Goal: Communication & Community: Answer question/provide support

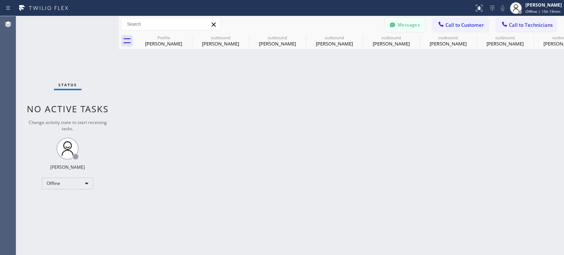
click at [391, 25] on icon at bounding box center [393, 24] width 6 height 5
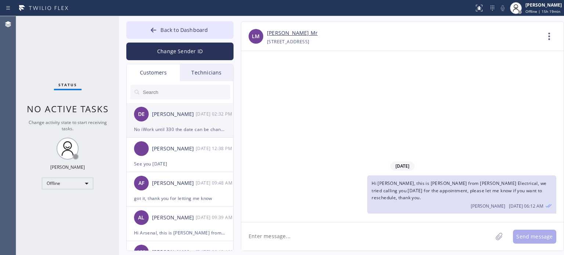
click at [173, 131] on div "No iWork until 330 the date can be changed but not the time sorry" at bounding box center [180, 129] width 92 height 8
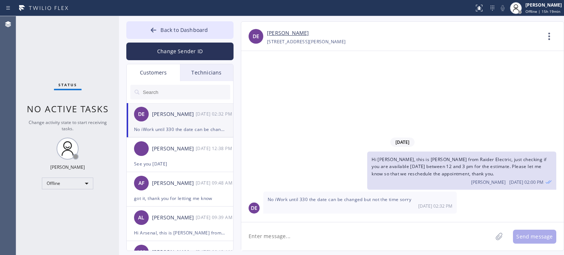
click at [334, 232] on textarea at bounding box center [366, 237] width 251 height 28
click at [337, 231] on textarea at bounding box center [366, 237] width 251 height 28
click at [339, 232] on textarea at bounding box center [366, 237] width 251 height 28
type textarea "lets stick on Saturday then"
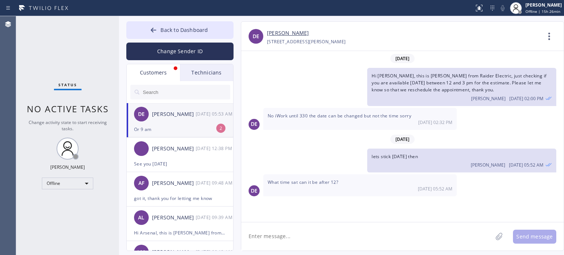
scroll to position [4, 0]
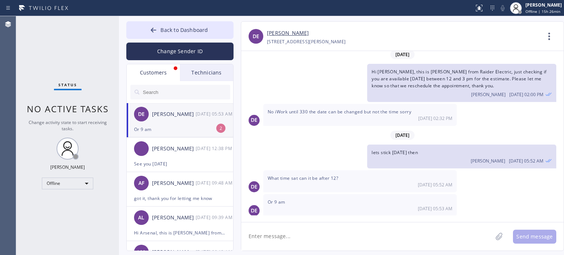
click at [191, 129] on div "Or 9 am" at bounding box center [180, 129] width 92 height 8
click at [293, 233] on textarea at bounding box center [366, 237] width 251 height 28
click at [288, 238] on textarea at bounding box center [366, 237] width 251 height 28
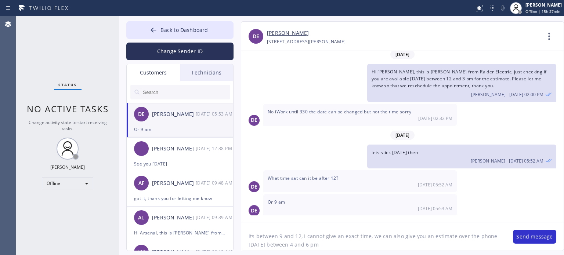
type textarea "its between 9 and 12, I cannot give an exact time, we can also give you an esti…"
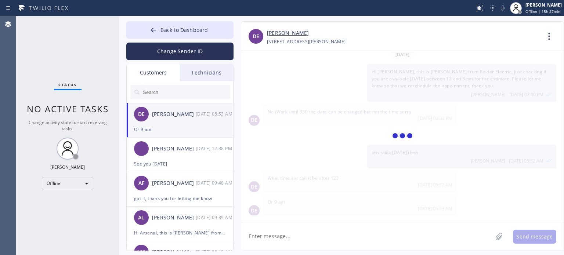
scroll to position [37, 0]
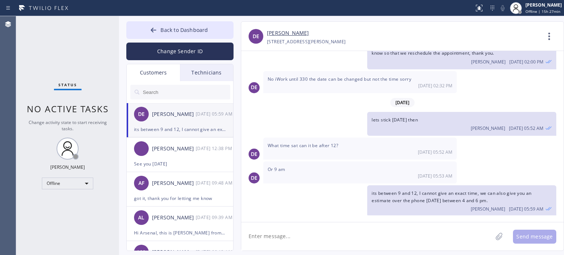
click at [416, 38] on div "+19085485206 Choose phone number +19085485206 2338 Lyde Place Scotch Plains, 07…" at bounding box center [404, 41] width 274 height 8
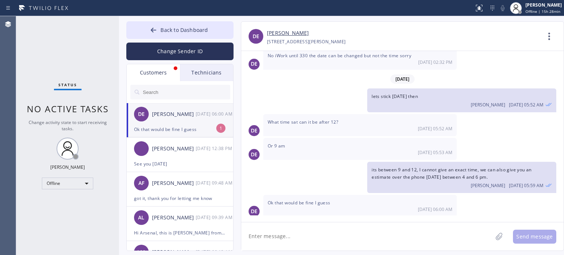
click at [434, 35] on div "[PERSON_NAME]" at bounding box center [404, 33] width 274 height 8
click at [165, 129] on div "Ok that would be fine I guess" at bounding box center [180, 129] width 92 height 8
click at [291, 235] on textarea at bounding box center [366, 237] width 251 height 28
type textarea "I"
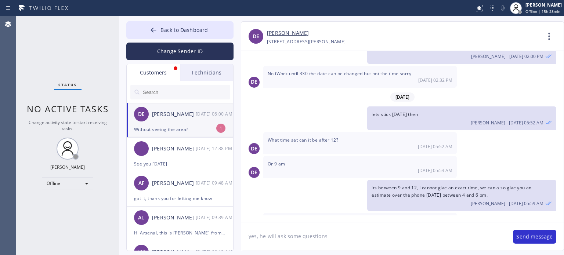
scroll to position [10, 0]
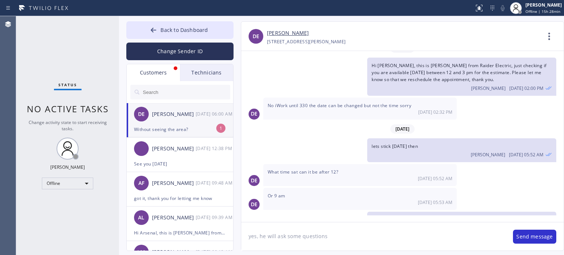
click at [333, 238] on textarea "yes, he will ask some questions" at bounding box center [373, 237] width 264 height 28
type textarea "yes, he will ask some questions"
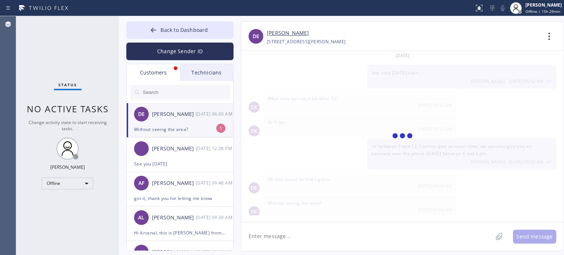
scroll to position [109, 0]
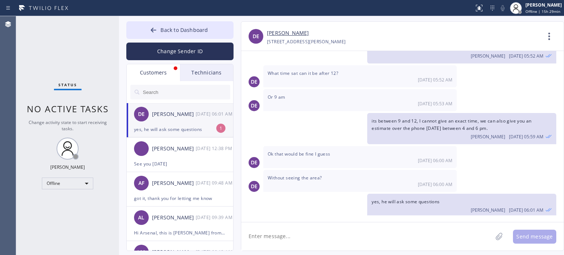
click at [203, 129] on div "yes, he will ask some questions" at bounding box center [180, 129] width 92 height 8
click at [184, 90] on input "text" at bounding box center [186, 92] width 88 height 15
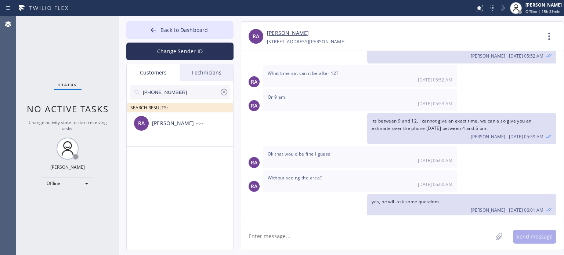
click at [188, 127] on div "RA Rezzuk Ayoglu --:--" at bounding box center [180, 123] width 107 height 22
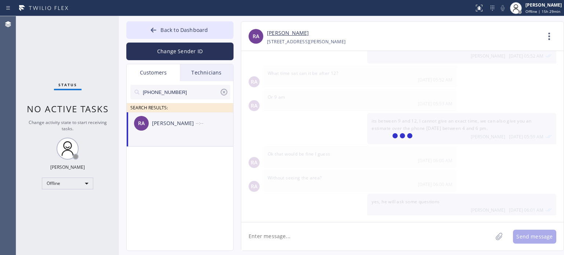
scroll to position [0, 0]
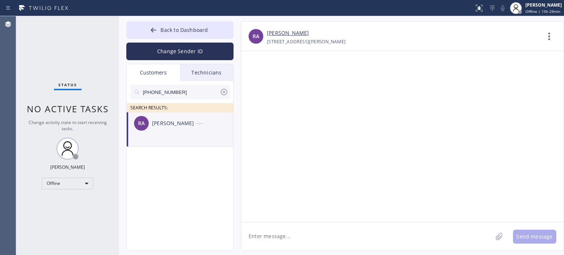
click at [310, 238] on textarea at bounding box center [366, 237] width 251 height 28
paste textarea "R. Glanville Electrical Contractor"
click at [404, 234] on textarea "Hi Rezzuk, this is Kate from R. Glanville Electrical Contractor" at bounding box center [373, 237] width 264 height 28
click at [425, 232] on textarea "Hi Rezzuk, this is Kate from R. Glanville Electrical Contractor," at bounding box center [373, 237] width 264 height 28
paste textarea "I already sent the paid invoice to your email. Please check your inbox or spam …"
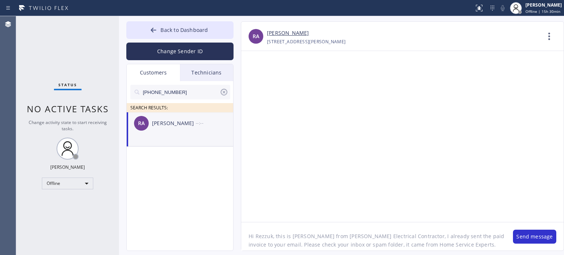
scroll to position [15, 0]
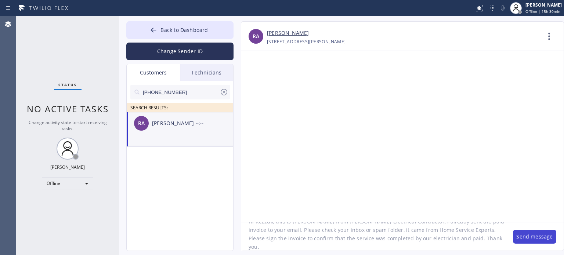
type textarea "Hi Rezzuk, this is [PERSON_NAME] from [PERSON_NAME] Electrical Contractor, I al…"
click at [526, 241] on button "Send message" at bounding box center [534, 237] width 43 height 14
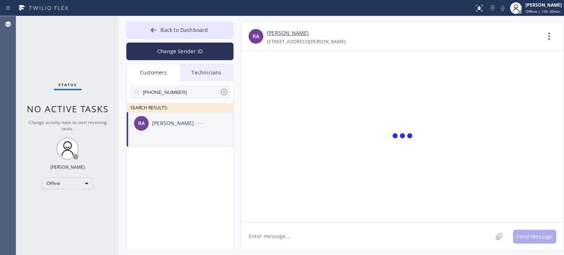
scroll to position [0, 0]
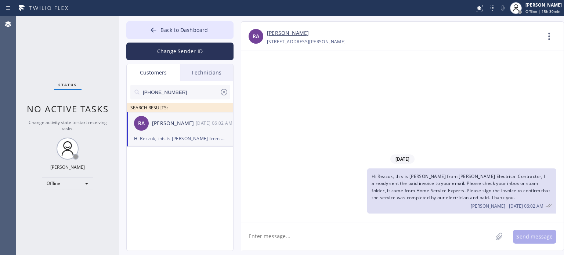
click at [224, 91] on icon at bounding box center [224, 92] width 9 height 9
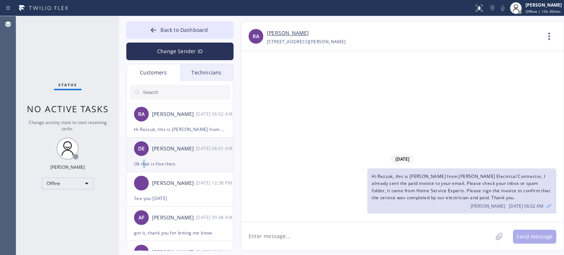
click at [144, 163] on div "Ok that is fine then" at bounding box center [180, 164] width 92 height 8
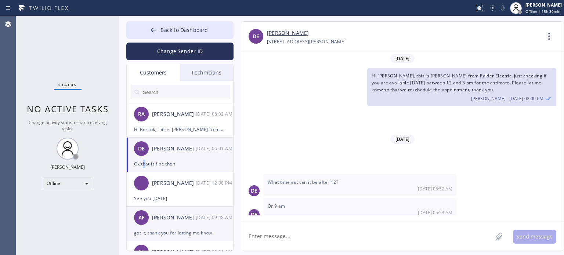
scroll to position [133, 0]
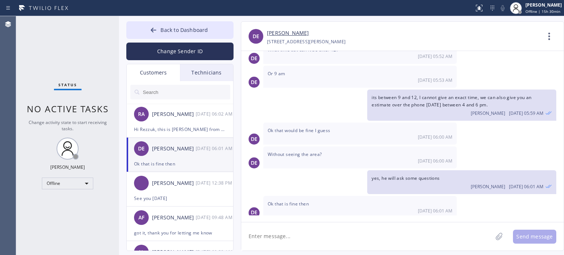
click at [284, 236] on textarea at bounding box center [366, 237] width 251 height 28
type textarea "thank you"
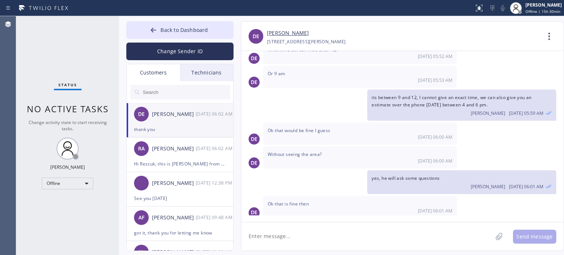
scroll to position [158, 0]
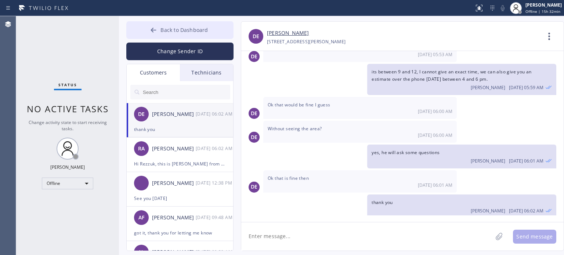
click at [154, 32] on icon at bounding box center [153, 29] width 7 height 7
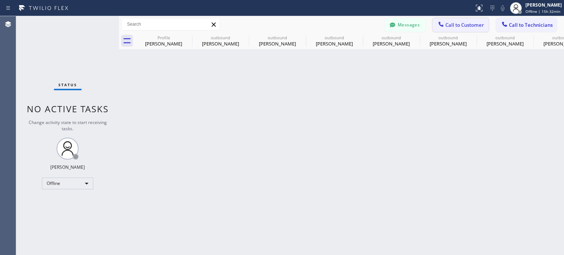
click at [447, 24] on span "Call to Customer" at bounding box center [464, 25] width 39 height 7
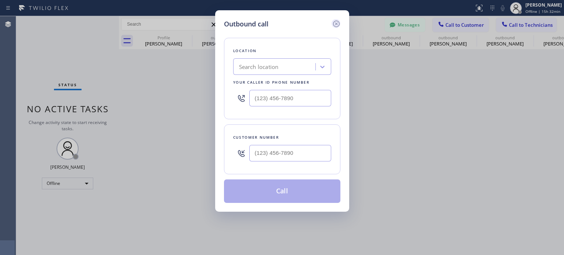
click at [335, 21] on icon at bounding box center [336, 23] width 9 height 9
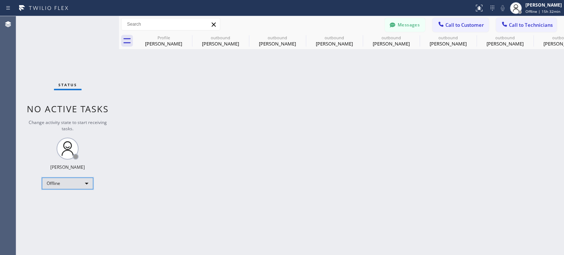
click at [75, 182] on div "Offline" at bounding box center [67, 184] width 51 height 12
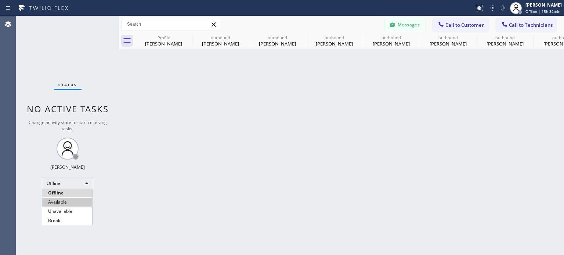
click at [78, 202] on li "Available" at bounding box center [67, 202] width 50 height 9
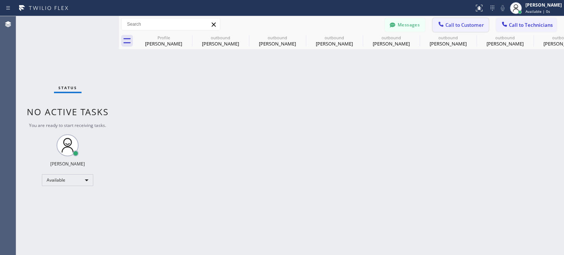
click at [452, 24] on span "Call to Customer" at bounding box center [464, 25] width 39 height 7
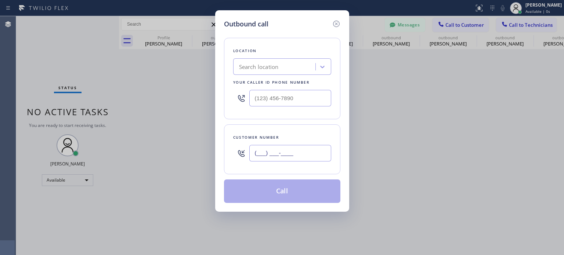
click at [301, 155] on input "(___) ___-____" at bounding box center [290, 153] width 82 height 17
paste input "908) 875-0598"
type input "[PHONE_NUMBER]"
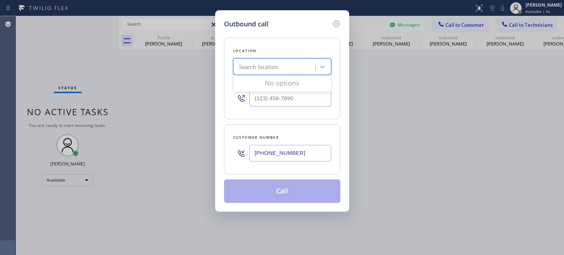
paste input "Electrical Garage Scotch Plains(Raider Electric)"
type input "Electrical Garage Scotch Plains(Raider Electric)"
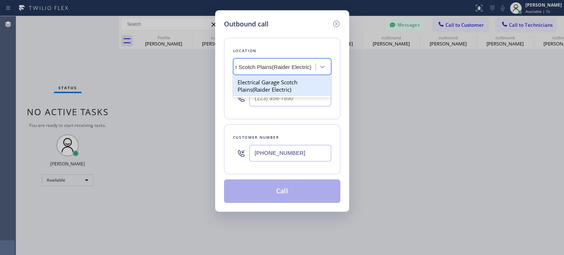
click at [274, 82] on div "Electrical Garage Scotch Plains(Raider Electric)" at bounding box center [282, 86] width 98 height 21
type input "[PHONE_NUMBER]"
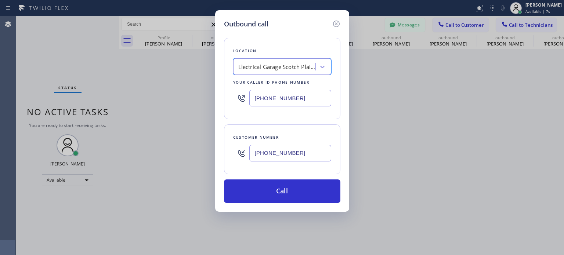
scroll to position [0, 0]
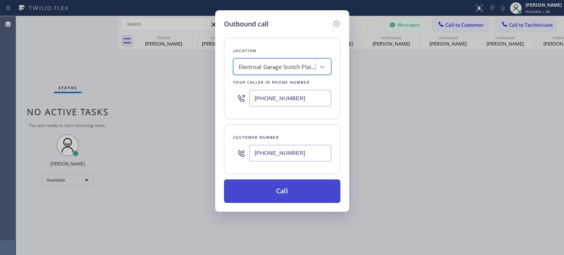
click at [284, 192] on button "Call" at bounding box center [282, 192] width 116 height 24
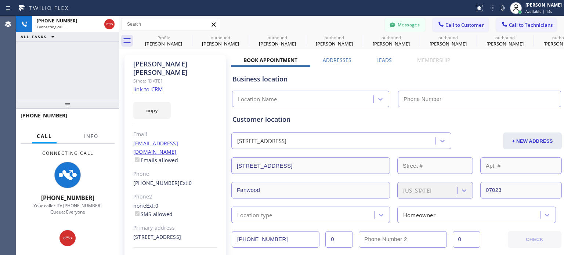
type input "[PHONE_NUMBER]"
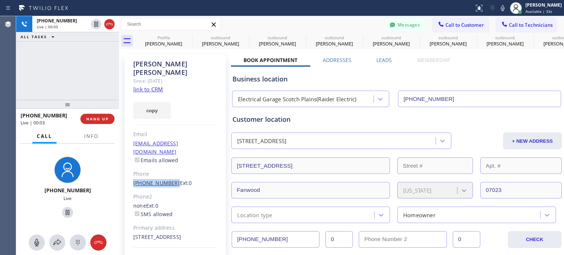
drag, startPoint x: 130, startPoint y: 164, endPoint x: 169, endPoint y: 167, distance: 39.1
click at [169, 167] on div "Antonio Alicea Since: 20 may 2020 link to CRM copy Email no@gmail.com Emails al…" at bounding box center [175, 168] width 101 height 227
copy link "[PHONE_NUMBER]"
click at [411, 24] on button "Messages" at bounding box center [405, 25] width 40 height 14
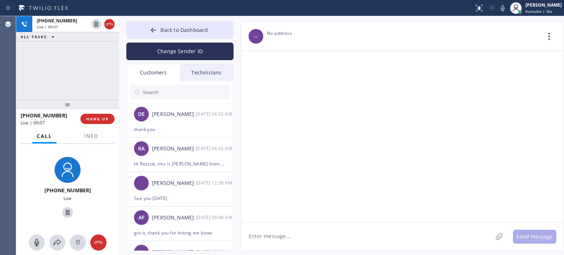
click at [162, 89] on input "text" at bounding box center [186, 92] width 88 height 15
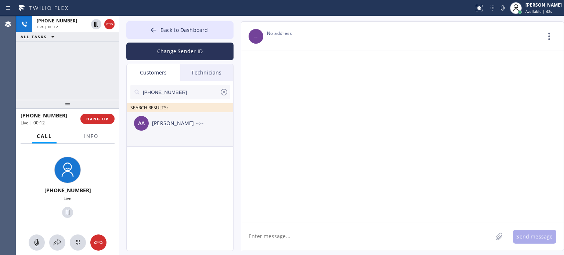
click at [181, 126] on div "[PERSON_NAME]" at bounding box center [174, 123] width 44 height 8
click at [95, 120] on span "HANG UP" at bounding box center [97, 118] width 22 height 5
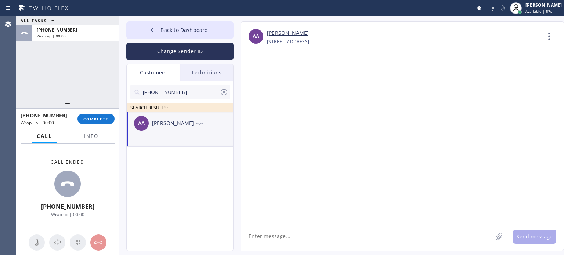
click at [292, 239] on textarea at bounding box center [366, 237] width 251 height 28
type textarea "h"
paste textarea "Raider Electric"
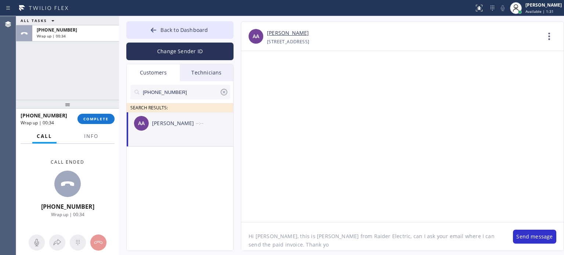
type textarea "Hi [PERSON_NAME], this is [PERSON_NAME] from Raider Electric, can I ask your em…"
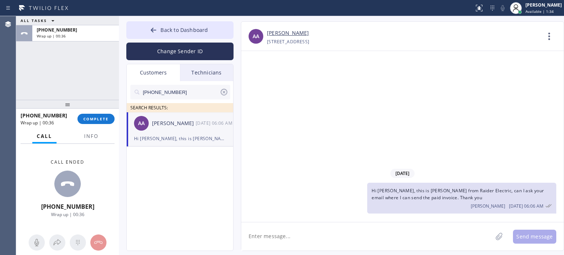
click at [87, 125] on div "+19088750598 Wrap up | 00:36 COMPLETE" at bounding box center [68, 118] width 94 height 19
click at [87, 121] on span "COMPLETE" at bounding box center [95, 118] width 25 height 5
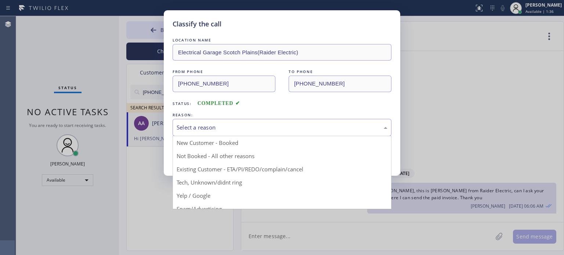
click at [194, 129] on div "Select a reason" at bounding box center [282, 127] width 211 height 8
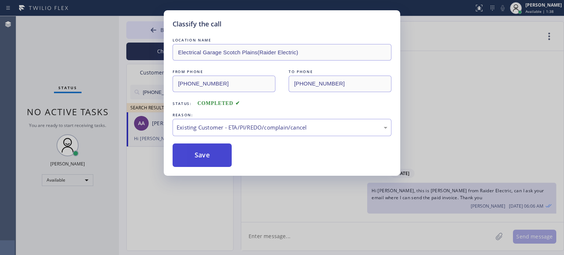
click at [201, 146] on button "Save" at bounding box center [202, 156] width 59 height 24
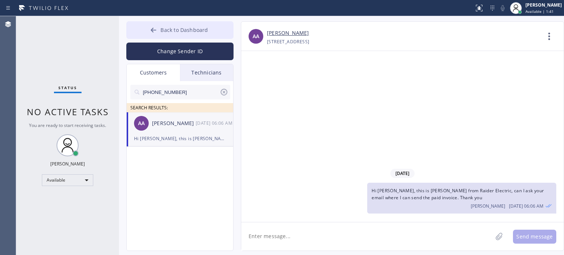
click at [181, 31] on span "Back to Dashboard" at bounding box center [183, 29] width 47 height 7
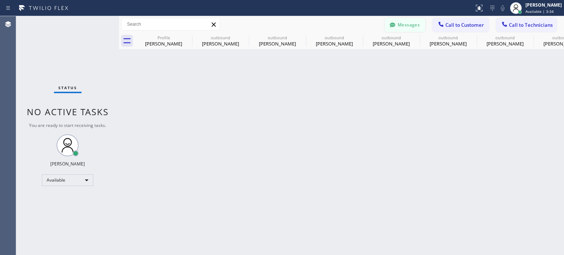
click at [404, 26] on button "Messages" at bounding box center [405, 25] width 40 height 14
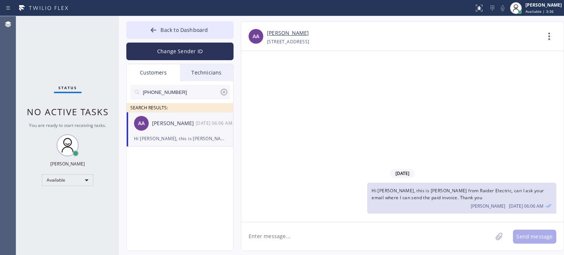
click at [225, 92] on icon at bounding box center [224, 92] width 9 height 9
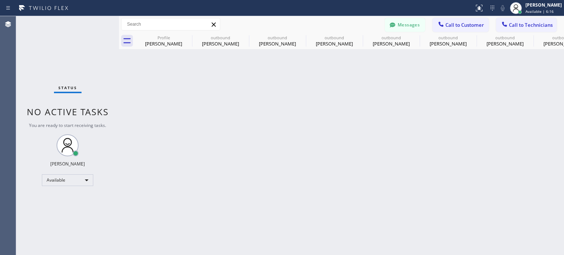
click at [289, 80] on div "Back to Dashboard Change Sender ID Customers Technicians Select a contact Outbo…" at bounding box center [341, 135] width 445 height 239
click at [422, 113] on div "Back to Dashboard Change Sender ID Customers Technicians AA [PERSON_NAME] [DATE…" at bounding box center [341, 135] width 445 height 239
click at [186, 36] on icon at bounding box center [187, 37] width 9 height 9
click at [0, 0] on icon at bounding box center [0, 0] width 0 height 0
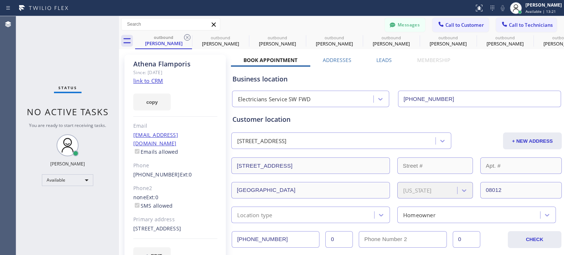
click at [186, 36] on icon at bounding box center [187, 37] width 9 height 9
click at [0, 0] on icon at bounding box center [0, 0] width 0 height 0
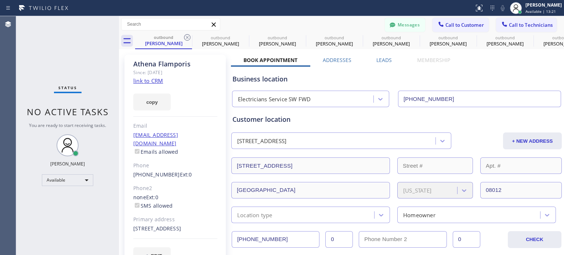
click at [0, 0] on icon at bounding box center [0, 0] width 0 height 0
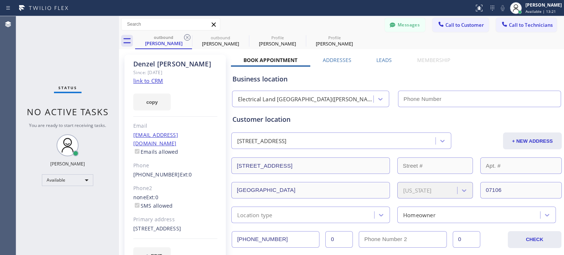
type input "[PHONE_NUMBER]"
